Goal: Information Seeking & Learning: Learn about a topic

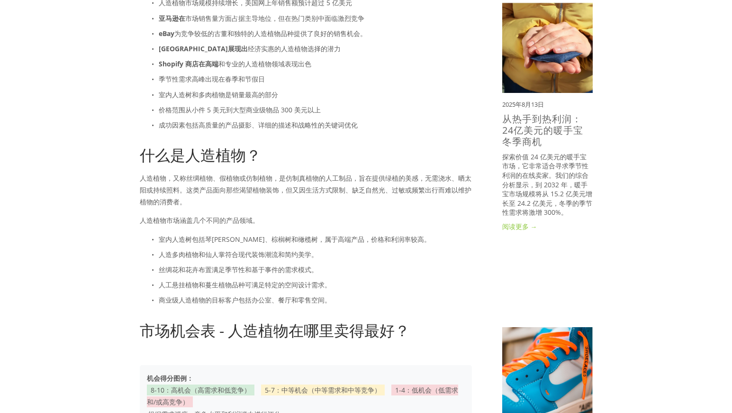
scroll to position [521, 0]
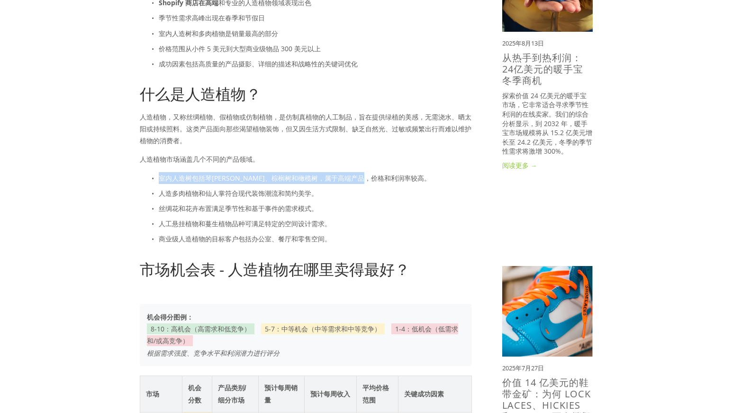
drag, startPoint x: 158, startPoint y: 177, endPoint x: 394, endPoint y: 178, distance: 236.3
click at [394, 178] on p "室内人造树包括琴叶榕、棕榈树和橄榄树，属于高端产品，价格和利润率较高。" at bounding box center [315, 178] width 313 height 12
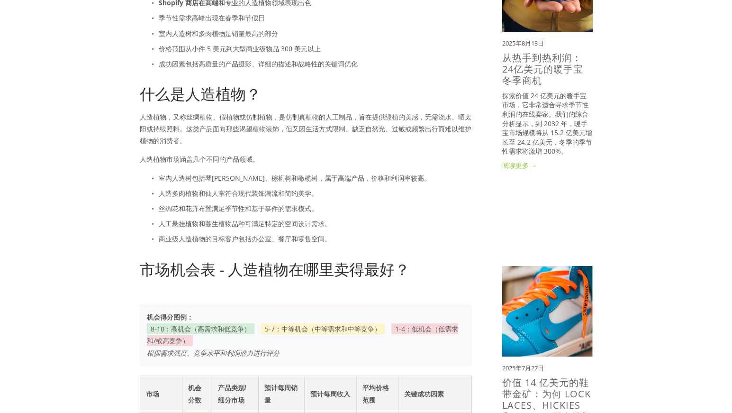
click at [386, 198] on p "人造多肉植物和仙人掌符合现代装饰潮流和简约美学。" at bounding box center [315, 193] width 313 height 12
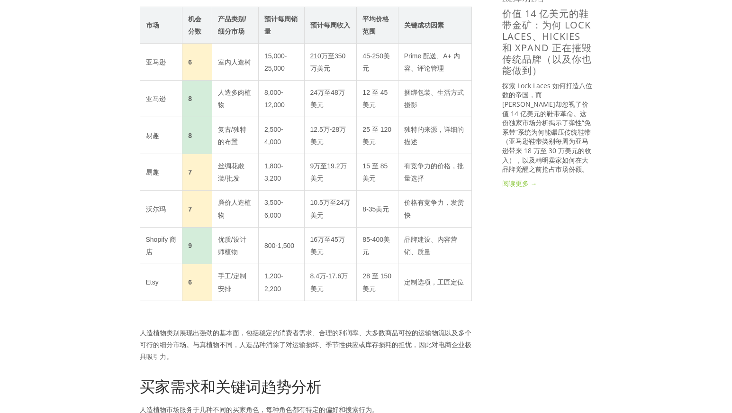
scroll to position [947, 0]
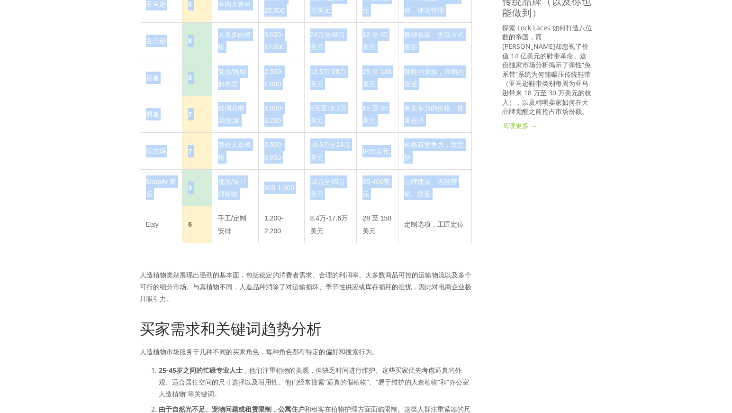
drag, startPoint x: 144, startPoint y: 216, endPoint x: 440, endPoint y: 253, distance: 298.3
click at [440, 253] on div "机会得分图例： 8-10：高机会（高需求和低竞争） 5-7：中等机会（中等需求和中等竞争） 1-4：低机会（低需求和/或高竞争） 根据需求强度、竞争水平和利润…" at bounding box center [306, 60] width 348 height 401
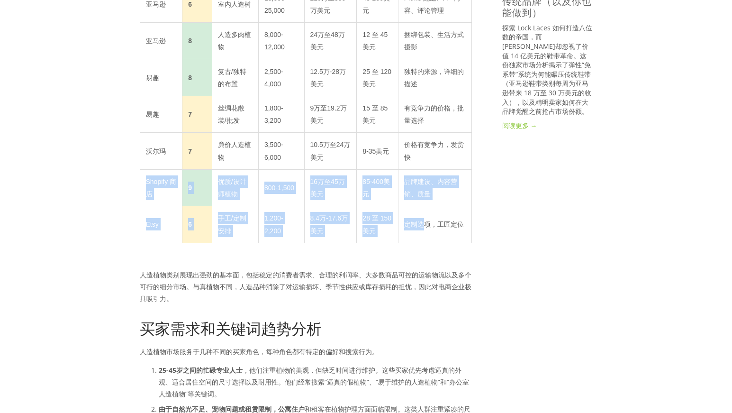
drag, startPoint x: 143, startPoint y: 181, endPoint x: 427, endPoint y: 214, distance: 285.5
click at [427, 214] on tbody "市场 机会分数 产品类别/细分市场 预计每周销量 预计每周收入 平均价格范围 关键成功因素 亚马逊 6 室内人造树 15,000-25,000 210万至35…" at bounding box center [306, 96] width 332 height 294
click at [438, 193] on td "品牌建设、内容营销、质量" at bounding box center [434, 187] width 73 height 36
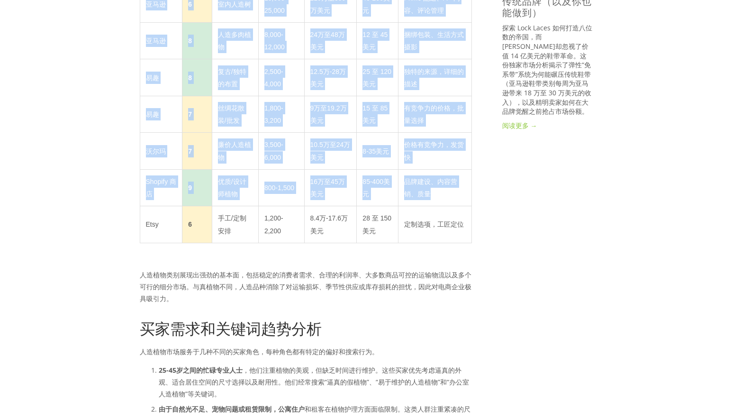
drag, startPoint x: 441, startPoint y: 196, endPoint x: 102, endPoint y: 158, distance: 341.3
click at [191, 170] on td "9" at bounding box center [197, 187] width 30 height 36
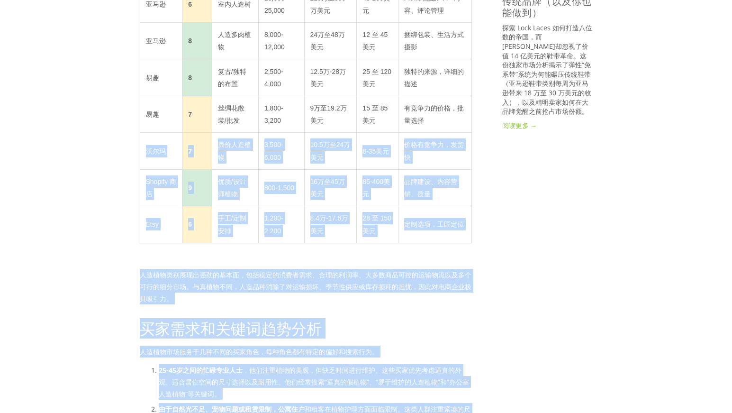
drag, startPoint x: 146, startPoint y: 144, endPoint x: 497, endPoint y: 137, distance: 350.5
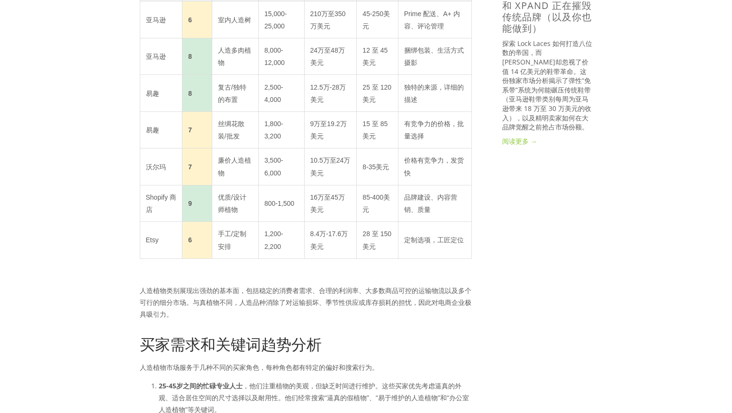
scroll to position [1042, 0]
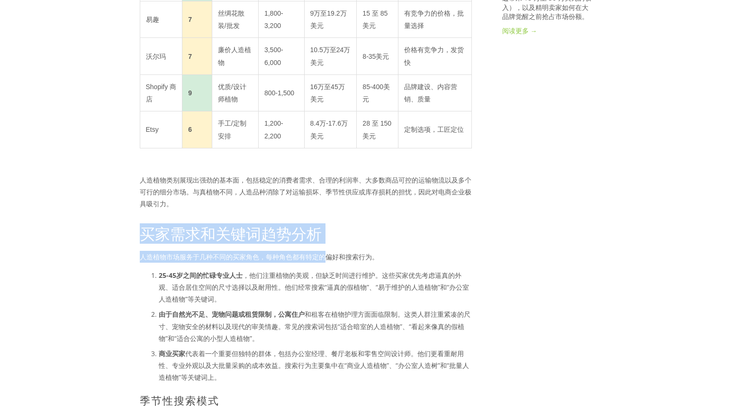
drag, startPoint x: 139, startPoint y: 233, endPoint x: 324, endPoint y: 244, distance: 185.5
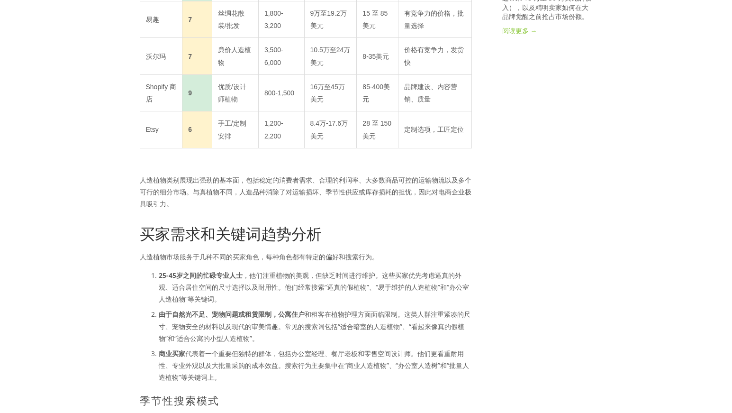
drag, startPoint x: 156, startPoint y: 258, endPoint x: 400, endPoint y: 265, distance: 244.0
click at [408, 254] on p "人造植物市场服务于几种不同的买家角色，每种角色都有特定的偏好和搜索行为。" at bounding box center [306, 257] width 332 height 12
click at [347, 288] on font "，他们注重植物的美观，但缺乏时间进行维护。这些买家优先考虑逼真的外观、适合居住空间的尺寸选择以及耐用性。他们经常搜索“逼真的假植物”、“易于维护的人造植物”和…" at bounding box center [314, 286] width 310 height 33
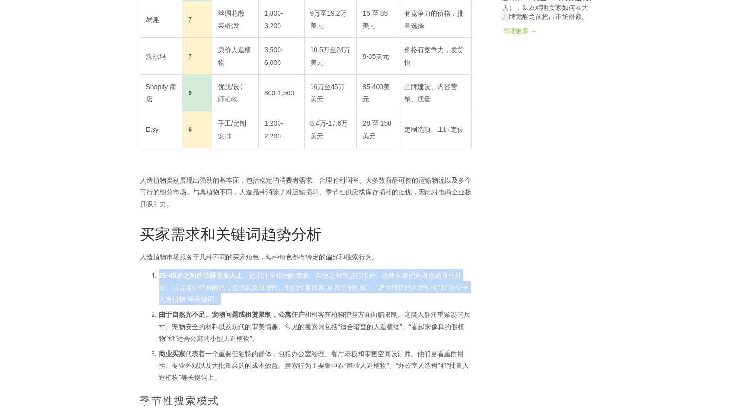
drag, startPoint x: 153, startPoint y: 273, endPoint x: 472, endPoint y: 295, distance: 319.5
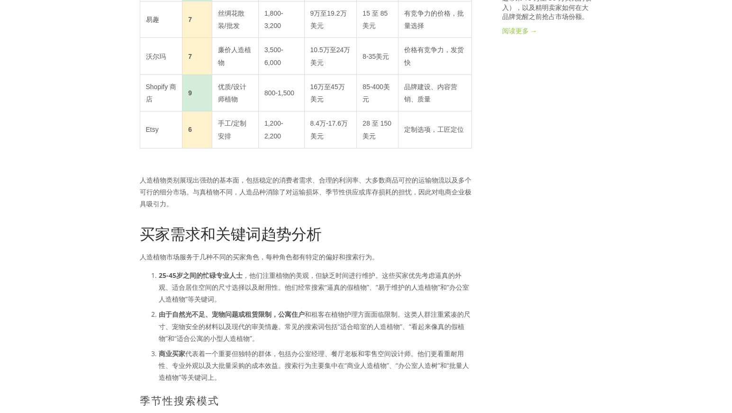
click at [371, 336] on p "由于自然光不足、宠物问题或租赁限制，公寓住户 和租客在植物护理方面面临限制。这类人群注重紧凑的尺寸、宠物安全的材料以及现代的审美情趣。常见的搜索词包括“适合暗…" at bounding box center [315, 326] width 313 height 36
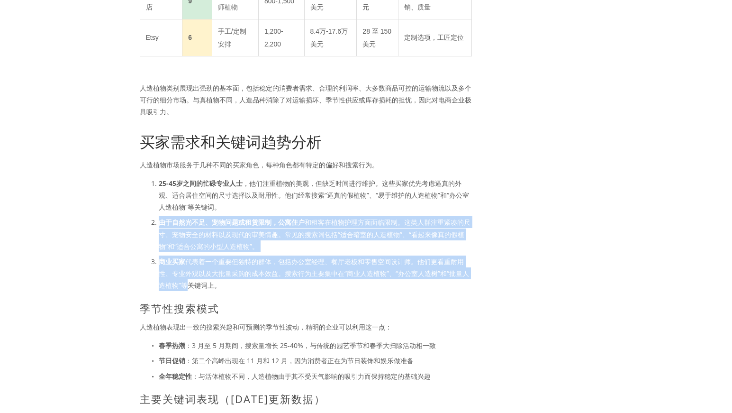
scroll to position [1137, 0]
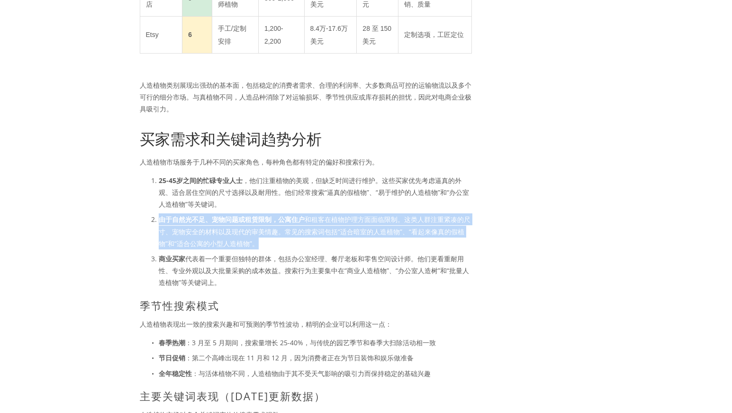
drag, startPoint x: 155, startPoint y: 269, endPoint x: 281, endPoint y: 248, distance: 127.2
click at [281, 248] on p "由于自然光不足、宠物问题或租赁限制，公寓住户 和租客在植物护理方面面临限制。这类人群注重紧凑的尺寸、宠物安全的材料以及现代的审美情趣。常见的搜索词包括“适合暗…" at bounding box center [315, 231] width 313 height 36
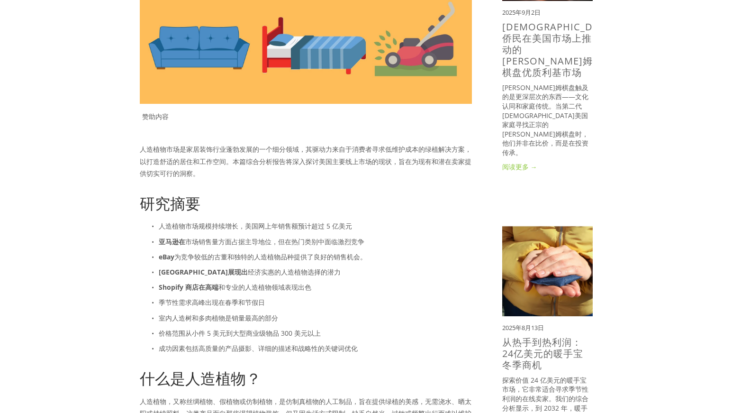
scroll to position [0, 0]
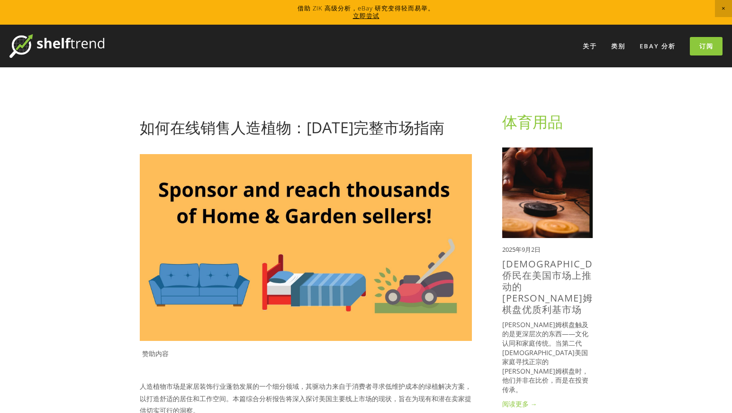
click at [93, 41] on img at bounding box center [56, 46] width 95 height 24
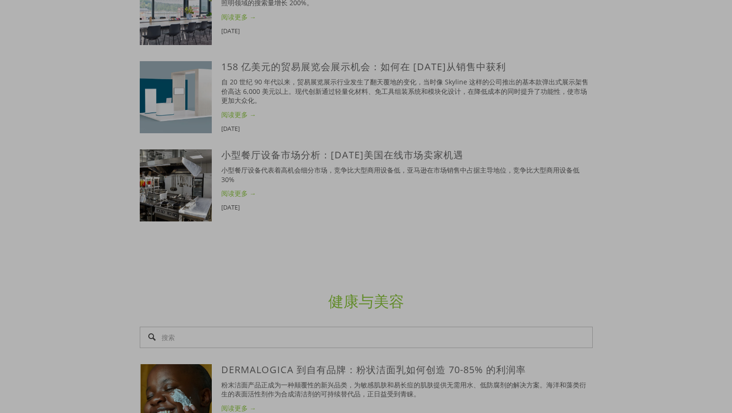
scroll to position [2510, 0]
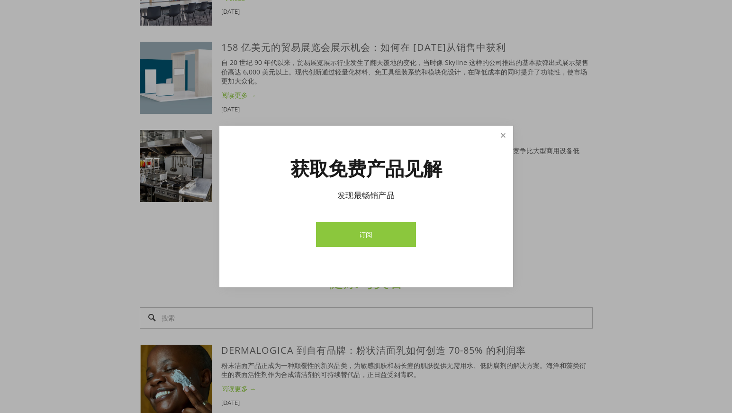
click at [506, 135] on link "关闭" at bounding box center [502, 135] width 17 height 17
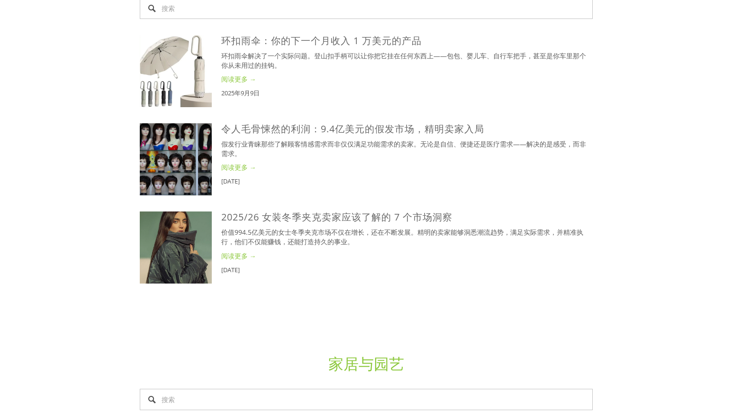
scroll to position [1752, 0]
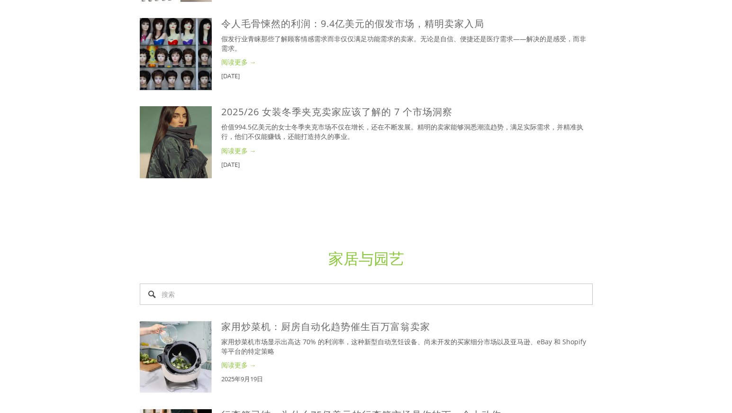
click at [386, 257] on font "家居与园艺" at bounding box center [366, 258] width 76 height 20
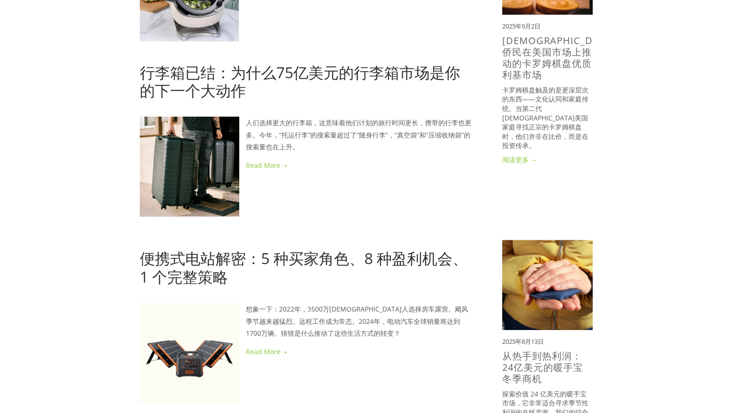
scroll to position [237, 0]
